Goal: Task Accomplishment & Management: Use online tool/utility

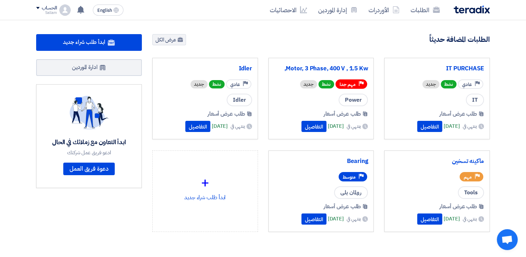
drag, startPoint x: 146, startPoint y: 52, endPoint x: 493, endPoint y: 59, distance: 346.7
click at [493, 59] on div "92 طلبات متبقية 1 مزادات متبقية ابدأ طلب شراء جديد" at bounding box center [263, 146] width 464 height 225
click at [97, 231] on div "ابدأ طلب شراء جديد ادارة الموردين ابدأ التعاون مع زملائك في الحال ادعو فريق عمل…" at bounding box center [89, 146] width 116 height 225
drag, startPoint x: 496, startPoint y: 55, endPoint x: 115, endPoint y: 220, distance: 415.1
click at [115, 220] on section "92 طلبات متبقية 1 مزادات متبقية ابدأ طلب شراء جديد" at bounding box center [263, 149] width 526 height 259
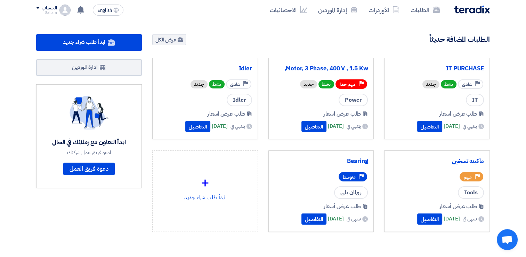
drag, startPoint x: 115, startPoint y: 220, endPoint x: 75, endPoint y: 210, distance: 41.2
click at [89, 212] on div "ابدأ طلب شراء جديد ادارة الموردين ابدأ التعاون مع زملائك في الحال ادعو فريق عمل…" at bounding box center [89, 146] width 116 height 225
drag, startPoint x: 8, startPoint y: 51, endPoint x: 498, endPoint y: 52, distance: 489.5
click at [498, 52] on section "92 طلبات متبقية 1 مزادات متبقية ابدأ طلب شراء جديد" at bounding box center [263, 149] width 526 height 259
click at [117, 217] on div "ابدأ طلب شراء جديد ادارة الموردين ابدأ التعاون مع زملائك في الحال ادعو فريق عمل…" at bounding box center [89, 146] width 116 height 225
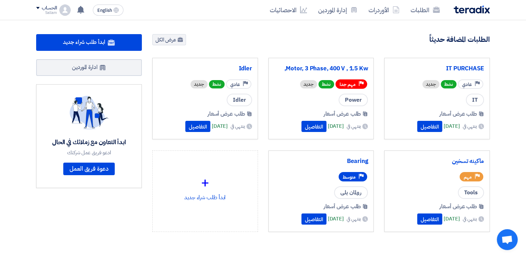
click at [243, 86] on icon "Priority" at bounding box center [245, 83] width 5 height 5
click at [213, 82] on span "نشط" at bounding box center [217, 84] width 16 height 8
click at [353, 194] on span "رولمان بلى" at bounding box center [351, 192] width 34 height 13
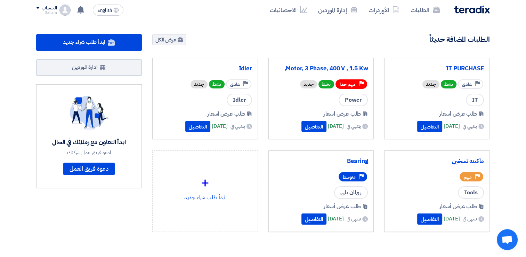
click at [468, 191] on span "Tools" at bounding box center [471, 192] width 26 height 13
click at [97, 200] on div "ابدأ طلب شراء جديد ادارة الموردين ابدأ التعاون مع زملائك في الحال ادعو فريق عمل…" at bounding box center [89, 146] width 116 height 225
click at [167, 41] on link "عرض الكل" at bounding box center [169, 39] width 34 height 11
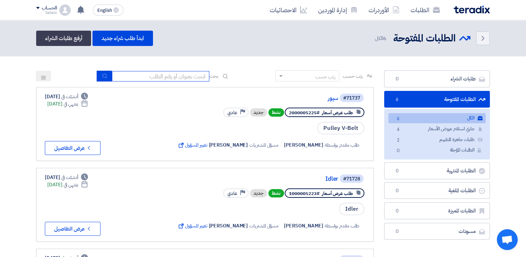
click at [150, 76] on input at bounding box center [160, 76] width 97 height 10
click at [200, 32] on div "Back الطلبات المفتوحة الطلبات المفتوحة 6 الكل ابدأ طلب شراء جديد أرفع طلبات الش…" at bounding box center [263, 38] width 454 height 15
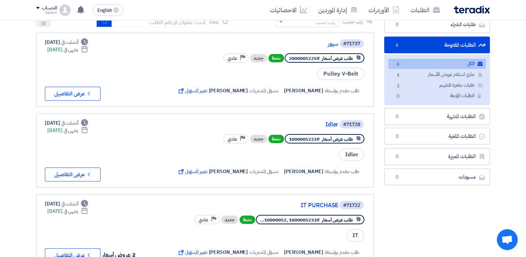
scroll to position [139, 0]
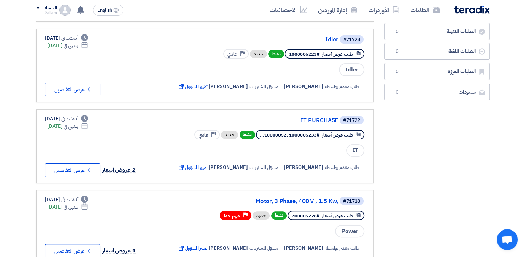
click at [8, 134] on section "طلبات الشراء طلبات الشراء 0 الطلبات المفتوحة الطلبات المفتوحة 6 الكل الكل 6 جار…" at bounding box center [263, 181] width 526 height 528
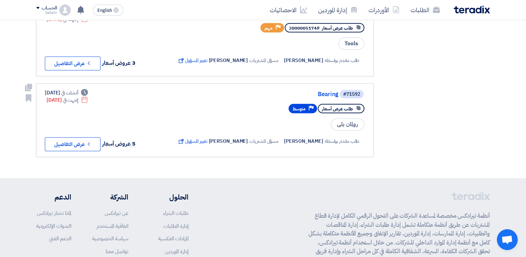
scroll to position [417, 0]
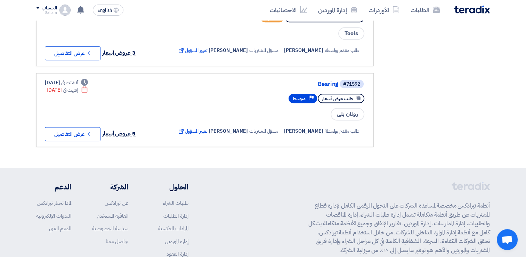
drag, startPoint x: 39, startPoint y: 136, endPoint x: 400, endPoint y: 80, distance: 364.8
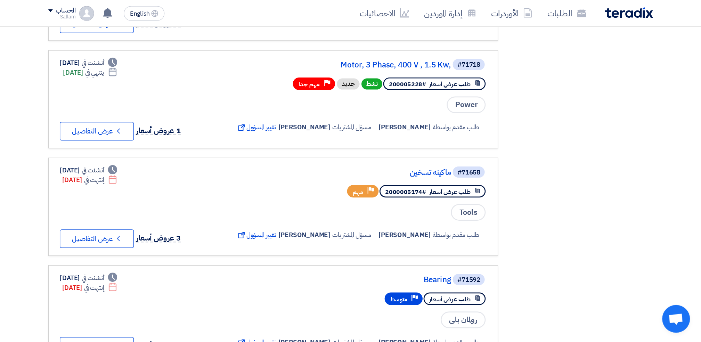
scroll to position [278, 0]
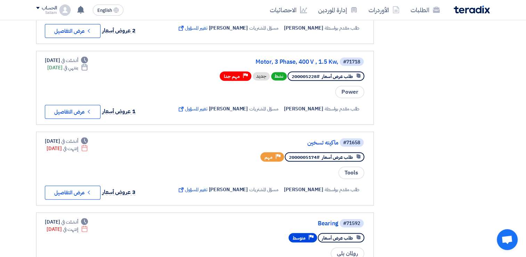
click at [456, 203] on div "طلبات الشراء طلبات الشراء 0 الطلبات المفتوحة الطلبات المفتوحة 6 الكل الكل 6 جار…" at bounding box center [437, 42] width 116 height 501
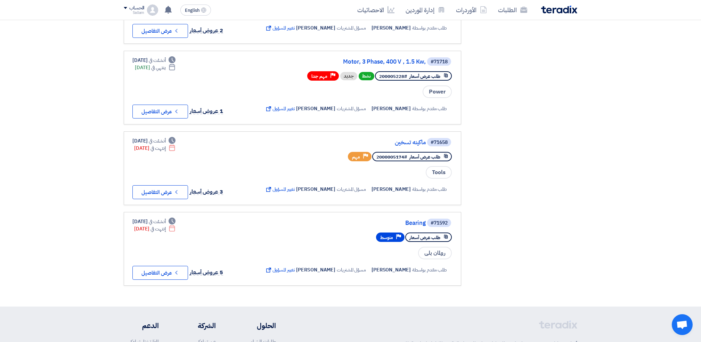
drag, startPoint x: 410, startPoint y: 5, endPoint x: 473, endPoint y: 127, distance: 137.8
click at [473, 127] on div "طلبات الشراء طلبات الشراء 0 الطلبات المفتوحة الطلبات المفتوحة 6 الكل الكل 6 جار…" at bounding box center [525, 42] width 116 height 501
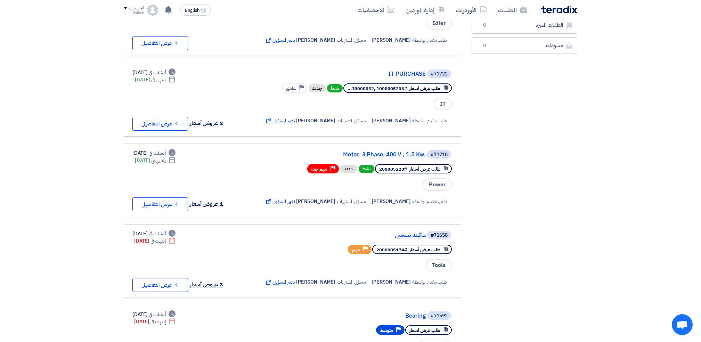
scroll to position [0, 0]
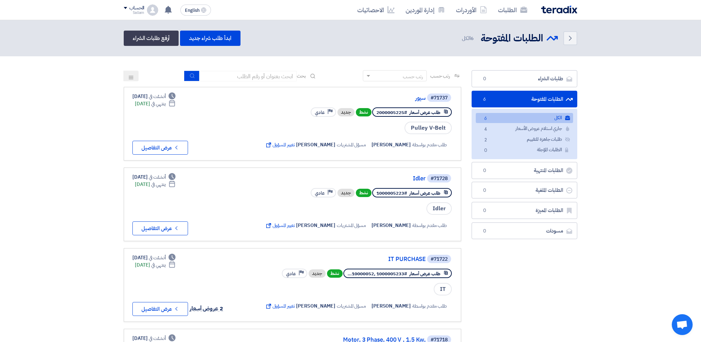
drag, startPoint x: 97, startPoint y: 84, endPoint x: 120, endPoint y: 315, distance: 232.3
click at [120, 256] on section "طلبات الشراء طلبات الشراء 0 الطلبات المفتوحة الطلبات المفتوحة 6 الكل الكل 6 جار…" at bounding box center [350, 320] width 701 height 528
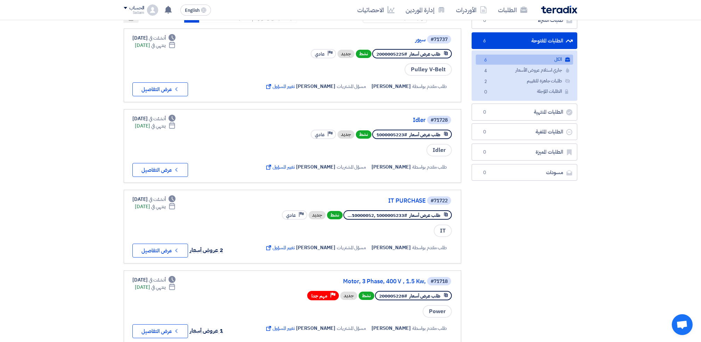
scroll to position [139, 0]
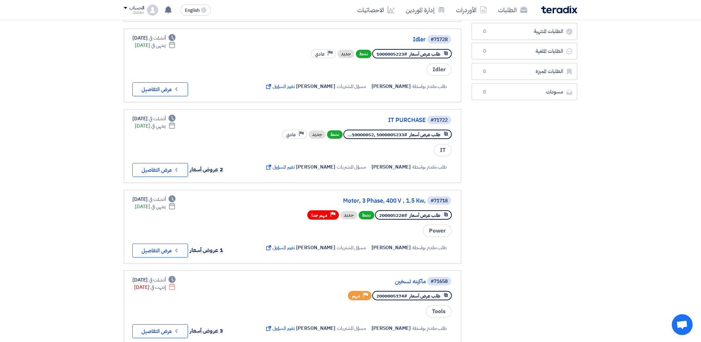
click at [0, 160] on html "الطلبات الأوردرات إدارة الموردين الاحصائيات English EN لقد استلمت عرض سعر بقيمه…" at bounding box center [350, 233] width 701 height 744
click at [478, 180] on div "طلبات الشراء طلبات الشراء 0 الطلبات المفتوحة الطلبات المفتوحة 6 الكل الكل 6 جار…" at bounding box center [525, 181] width 116 height 501
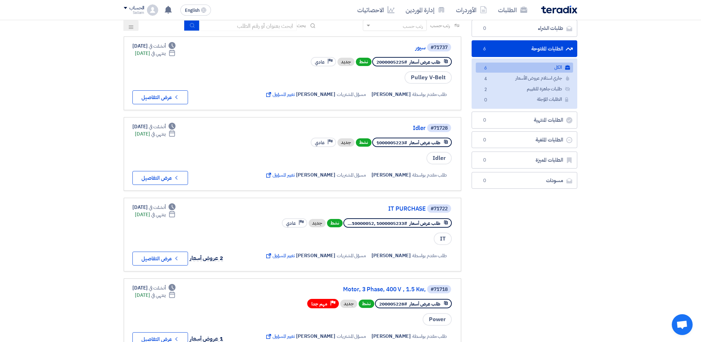
scroll to position [0, 0]
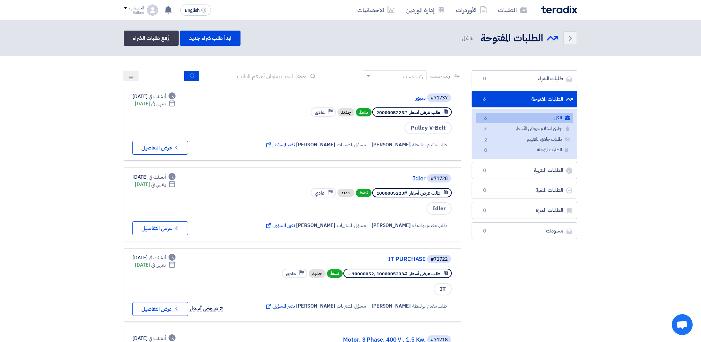
drag, startPoint x: 477, startPoint y: 180, endPoint x: 74, endPoint y: 102, distance: 410.3
click at [74, 102] on section "طلبات الشراء طلبات الشراء 0 الطلبات المفتوحة الطلبات المفتوحة 6 الكل الكل 6 جار…" at bounding box center [350, 320] width 701 height 528
drag, startPoint x: 74, startPoint y: 103, endPoint x: 79, endPoint y: 147, distance: 44.1
click at [81, 147] on section "طلبات الشراء طلبات الشراء 0 الطلبات المفتوحة الطلبات المفتوحة 6 الكل الكل 6 جار…" at bounding box center [350, 320] width 701 height 528
